Goal: Navigation & Orientation: Find specific page/section

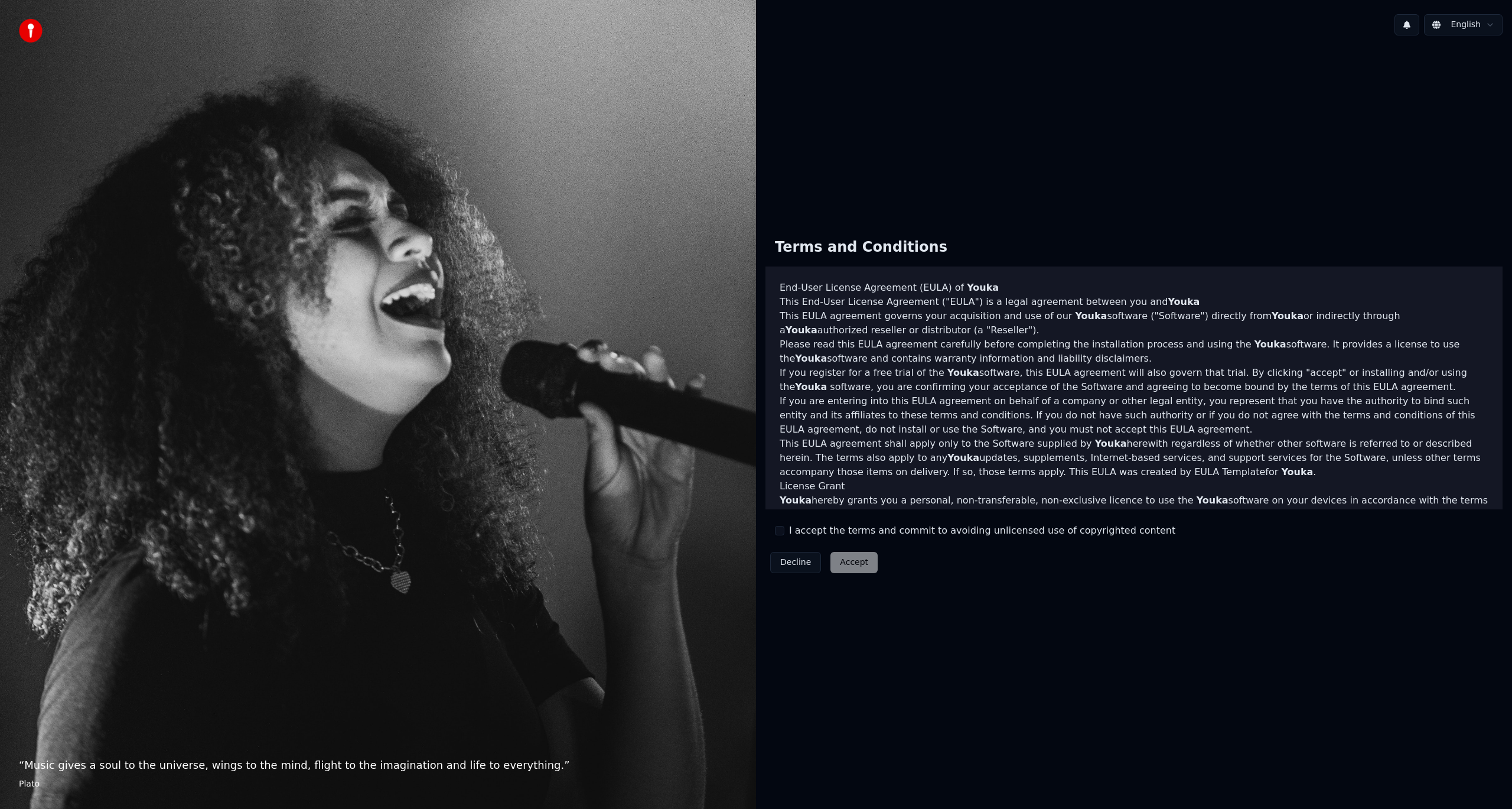
click at [802, 527] on label "I accept the terms and commit to avoiding unlicensed use of copyrighted content" at bounding box center [983, 531] width 386 height 14
click at [784, 527] on button "I accept the terms and commit to avoiding unlicensed use of copyrighted content" at bounding box center [779, 531] width 10 height 10
click at [837, 557] on button "Accept" at bounding box center [854, 562] width 47 height 21
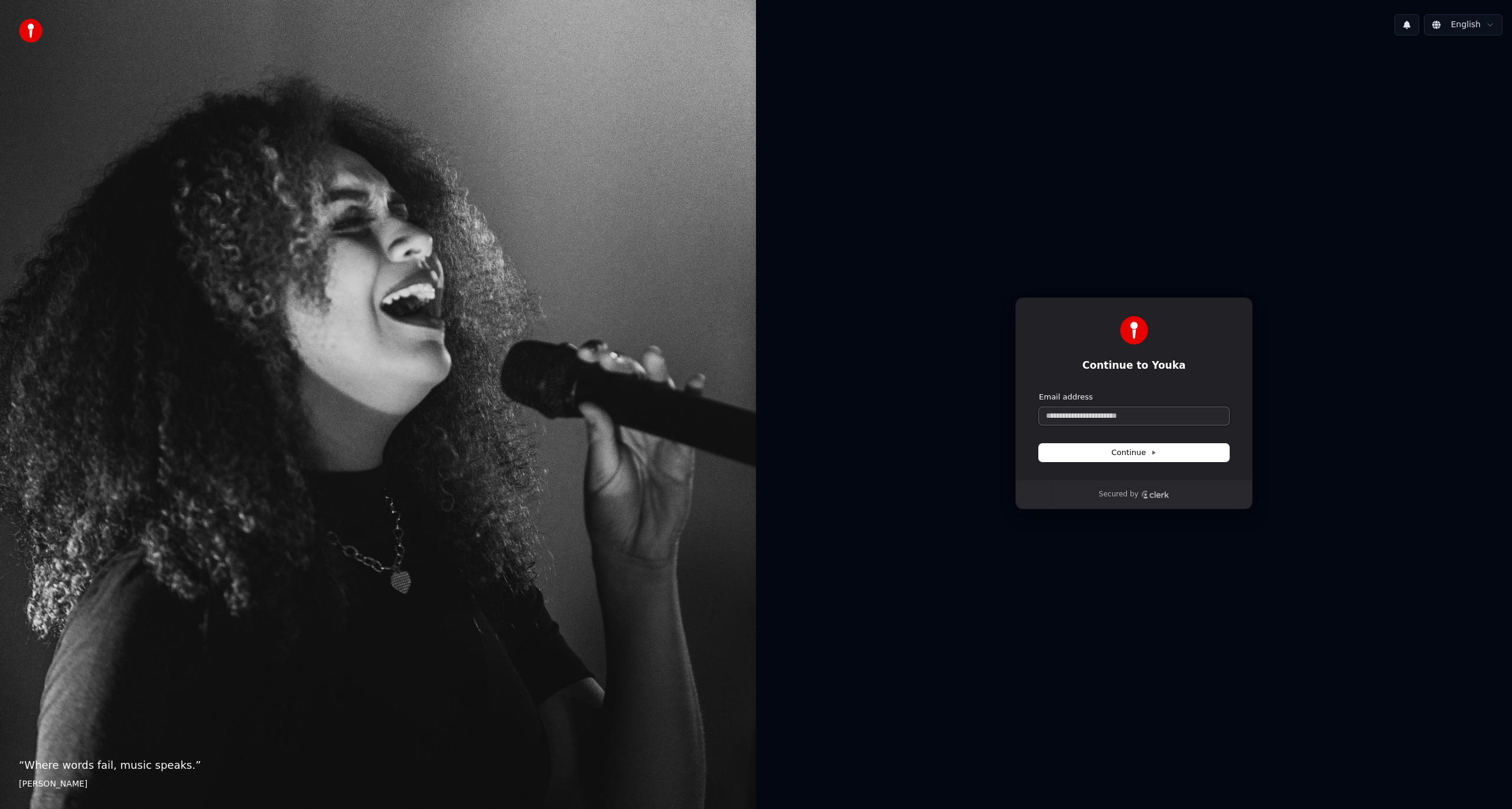
click at [1101, 422] on input "Email address" at bounding box center [1134, 415] width 191 height 18
click at [1141, 450] on span "Continue" at bounding box center [1134, 452] width 45 height 11
type input "**********"
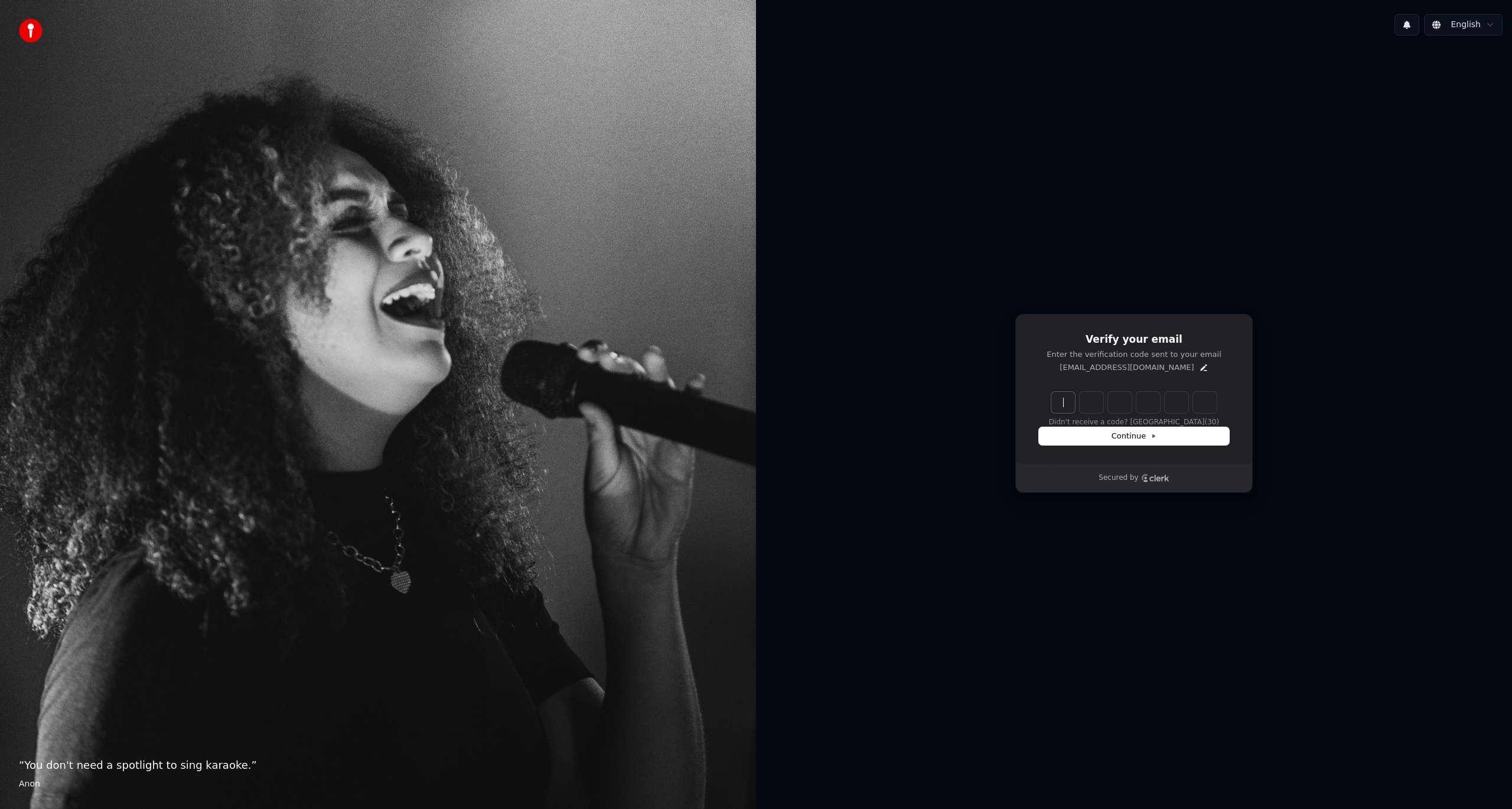
click at [1069, 396] on input "Enter verification code" at bounding box center [1145, 402] width 189 height 21
click at [1074, 398] on input "Enter verification code" at bounding box center [1145, 402] width 189 height 21
paste input "******"
type input "******"
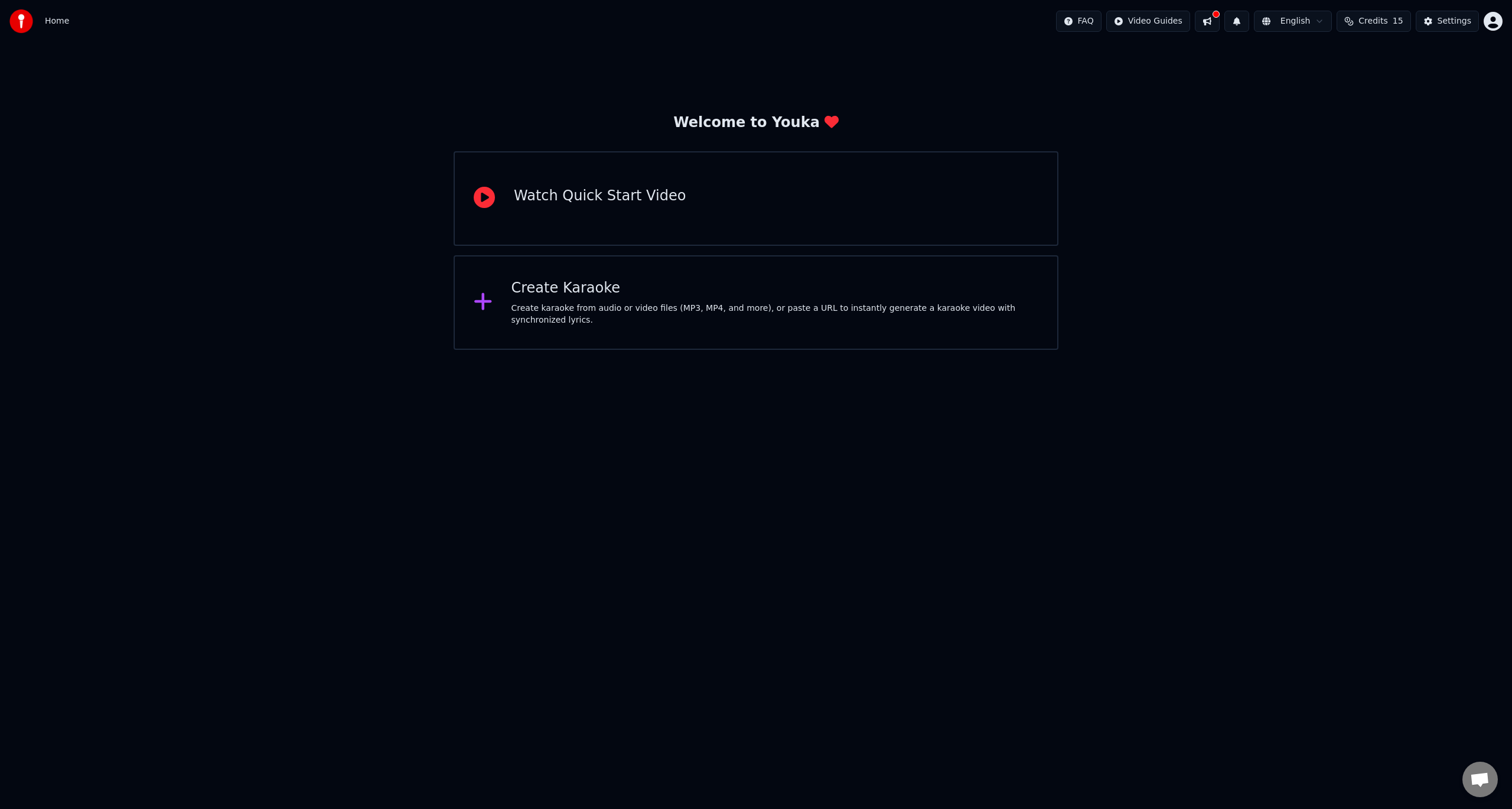
click at [764, 174] on div "Watch Quick Start Video" at bounding box center [756, 199] width 605 height 95
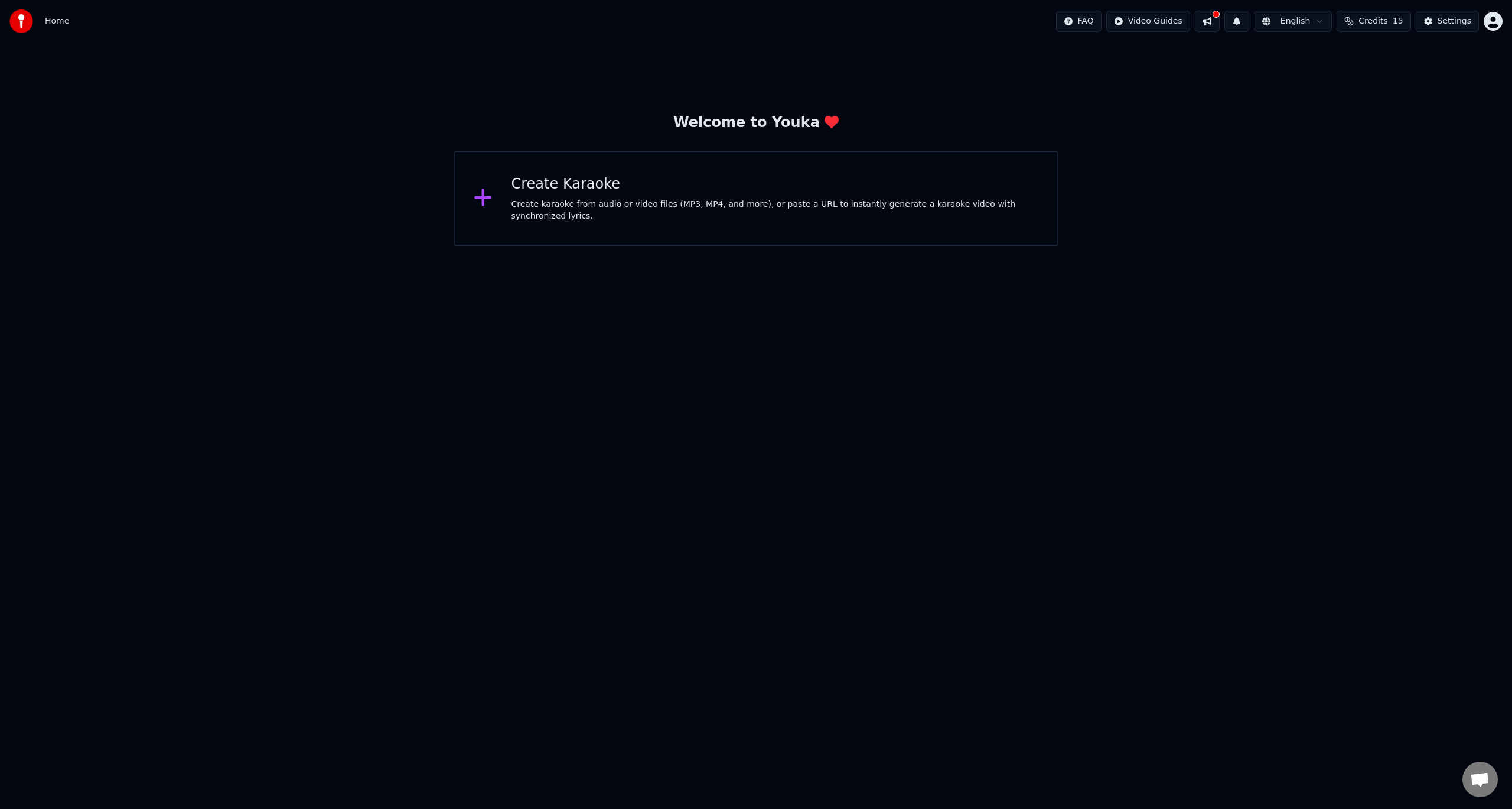
click at [1209, 27] on button at bounding box center [1207, 21] width 25 height 21
click at [1215, 25] on button at bounding box center [1207, 21] width 25 height 21
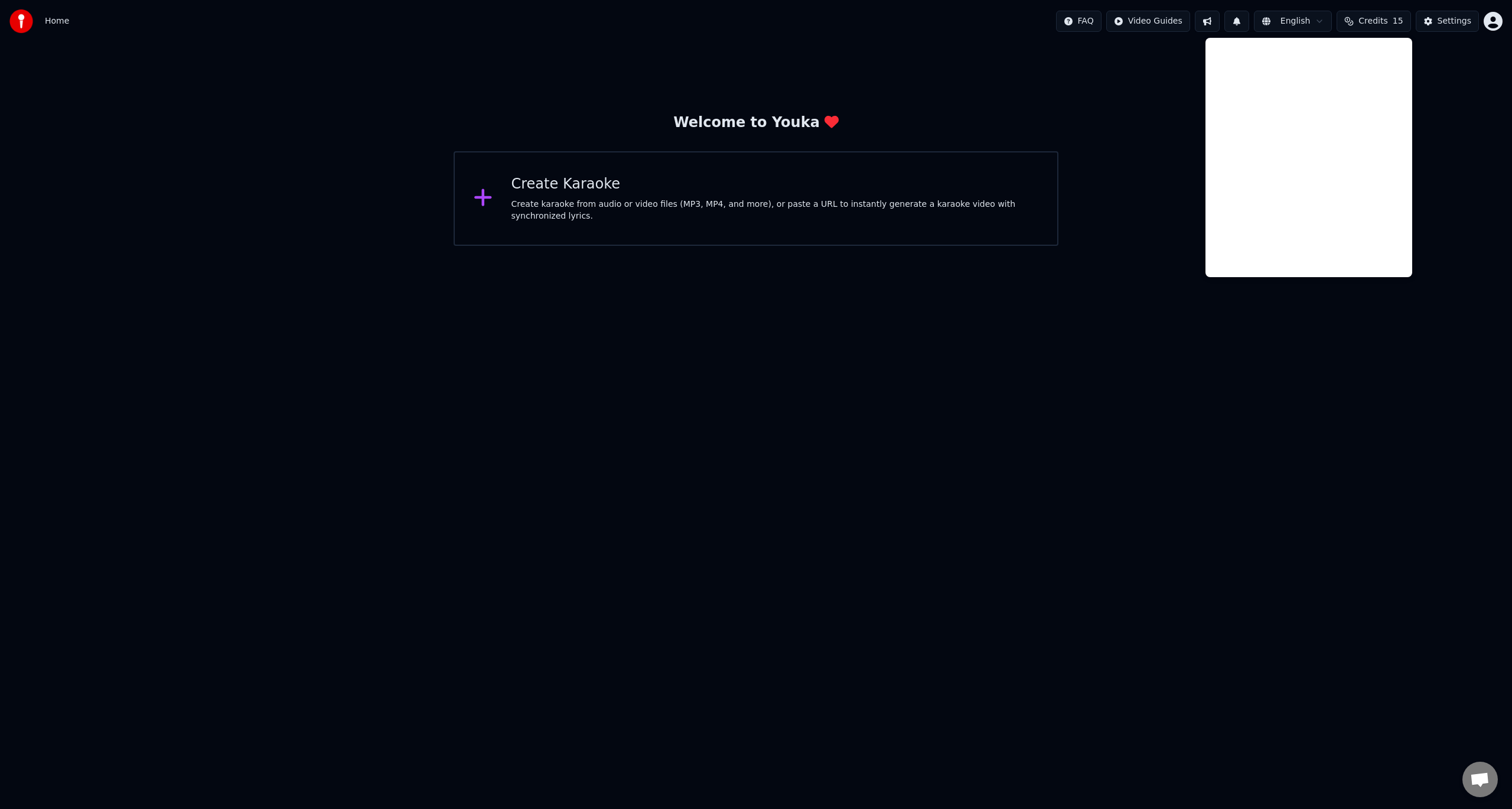
click at [112, 46] on div "Welcome to Youka Create Karaoke Create karaoke from audio or video files (MP3, …" at bounding box center [756, 143] width 1512 height 203
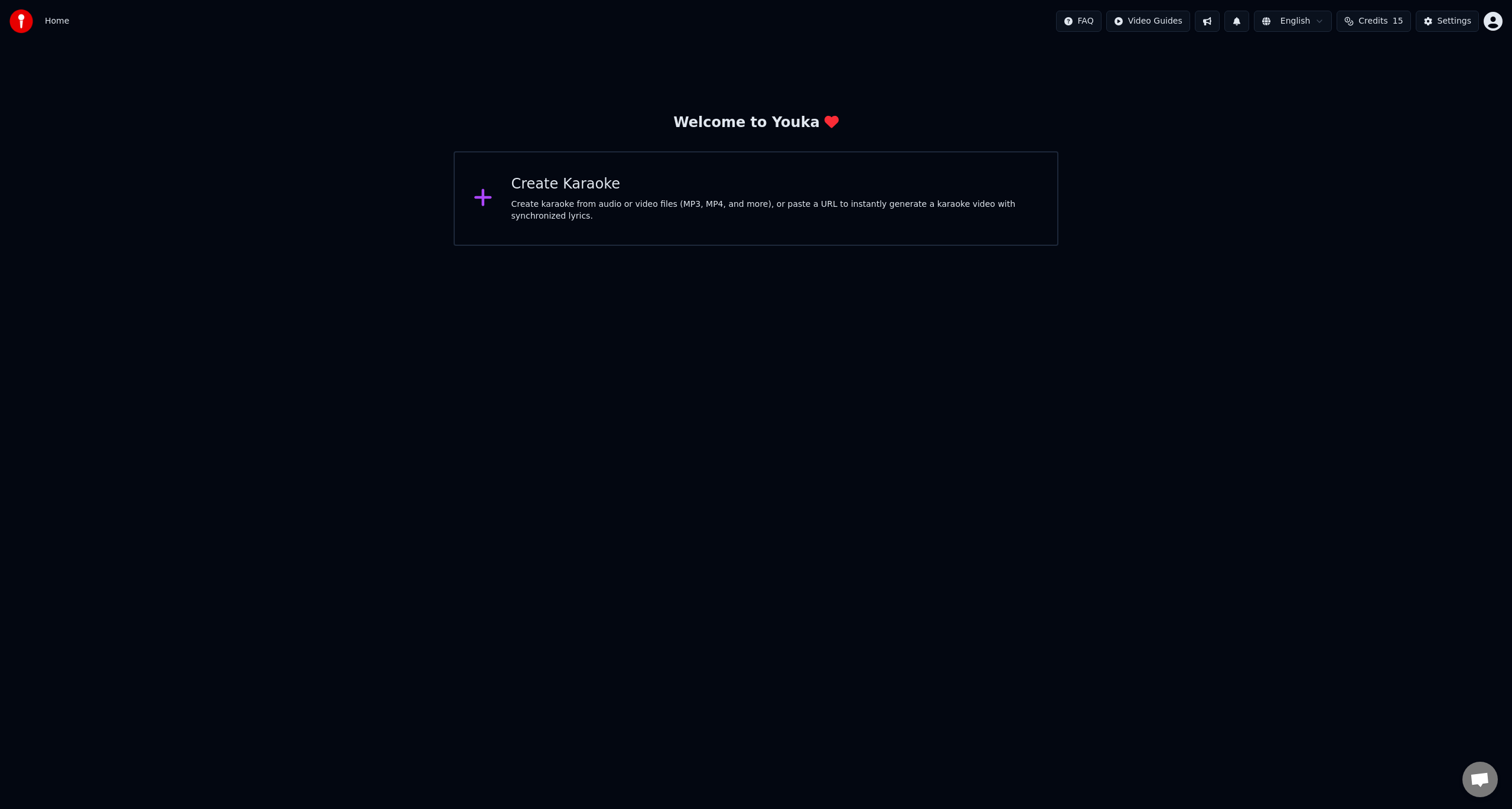
click at [39, 19] on div at bounding box center [25, 21] width 31 height 24
click at [47, 17] on span "Home" at bounding box center [57, 20] width 25 height 11
